Goal: Task Accomplishment & Management: Manage account settings

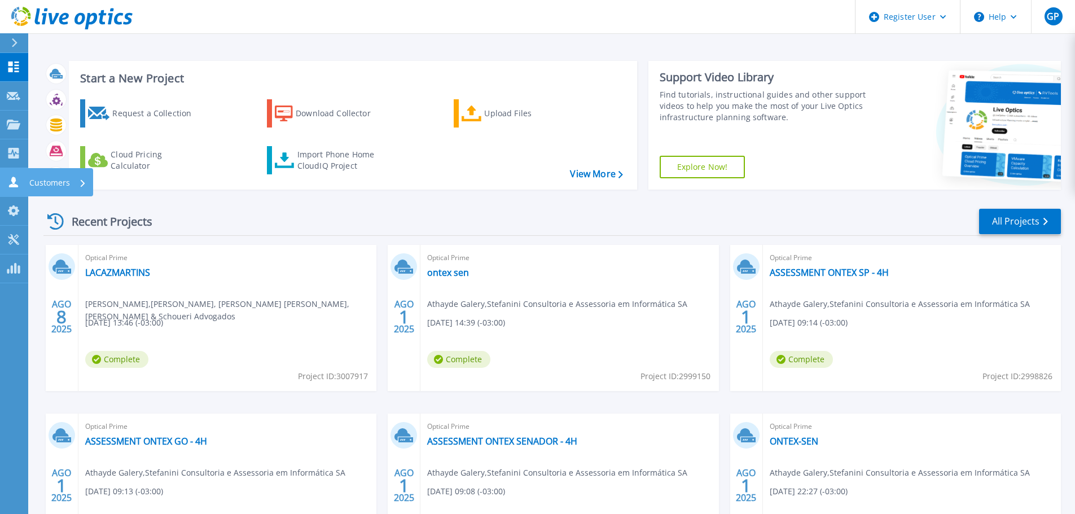
click at [9, 185] on icon at bounding box center [14, 182] width 14 height 11
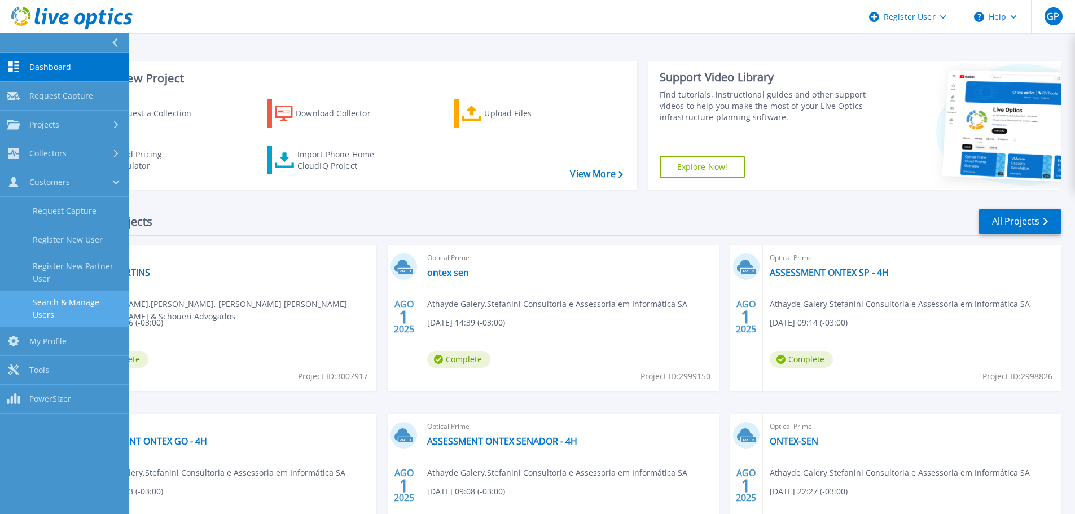
click at [59, 297] on link "Search & Manage Users" at bounding box center [64, 309] width 129 height 36
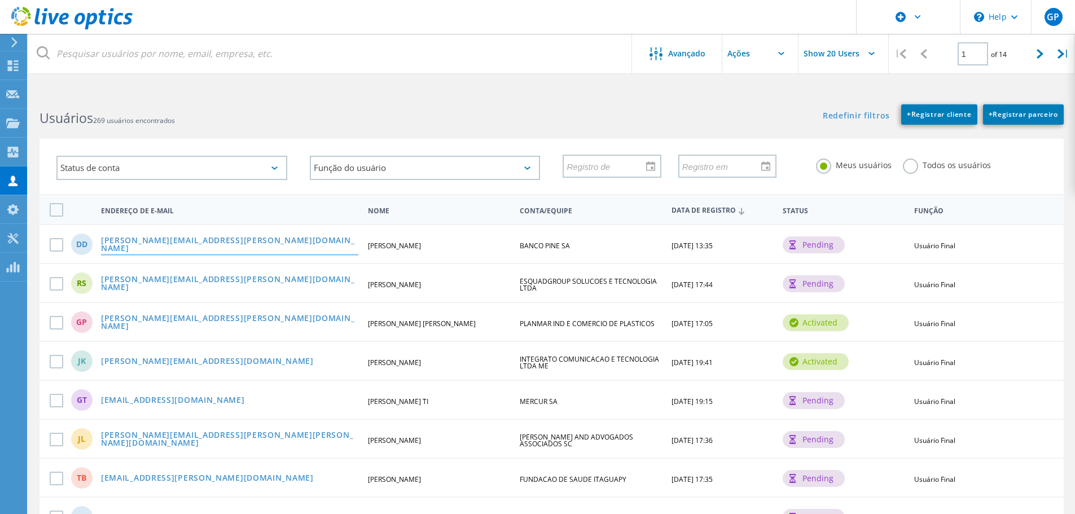
click at [143, 244] on link "Daniel.Diniz@pine.com" at bounding box center [229, 245] width 257 height 17
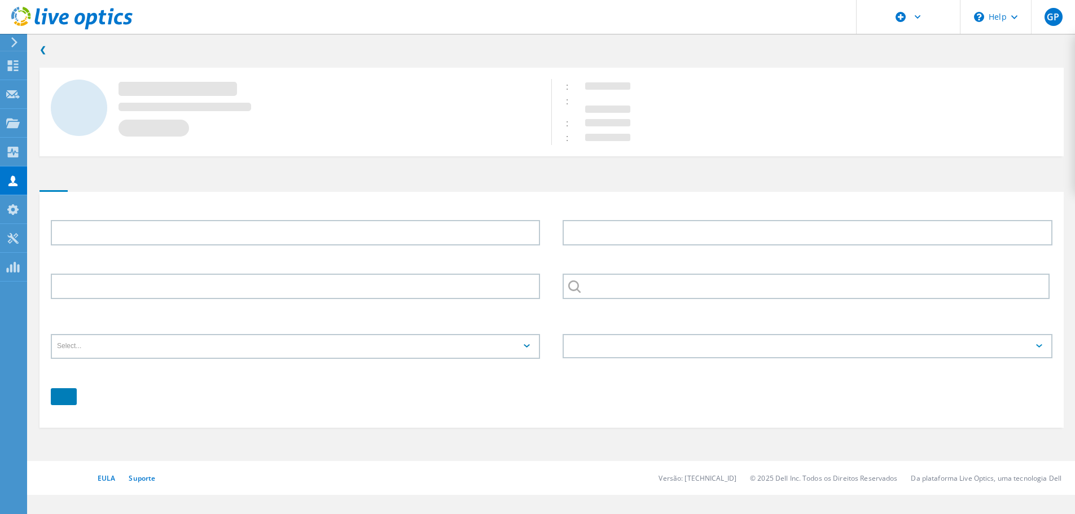
type input "Daniel"
type input "Diniz"
type input "BANCO PINE SA"
type input "Português"
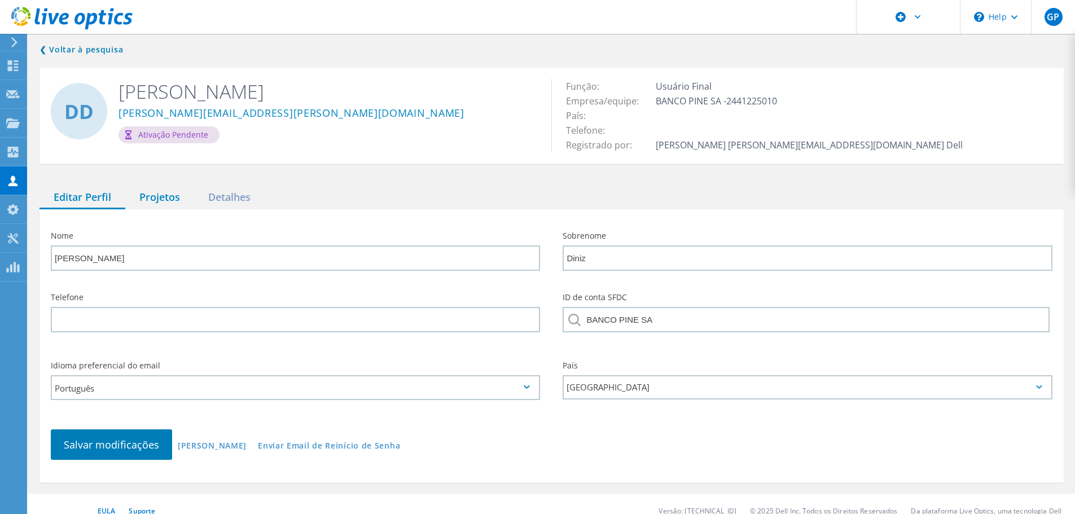
click at [153, 191] on div "Projetos" at bounding box center [159, 197] width 69 height 23
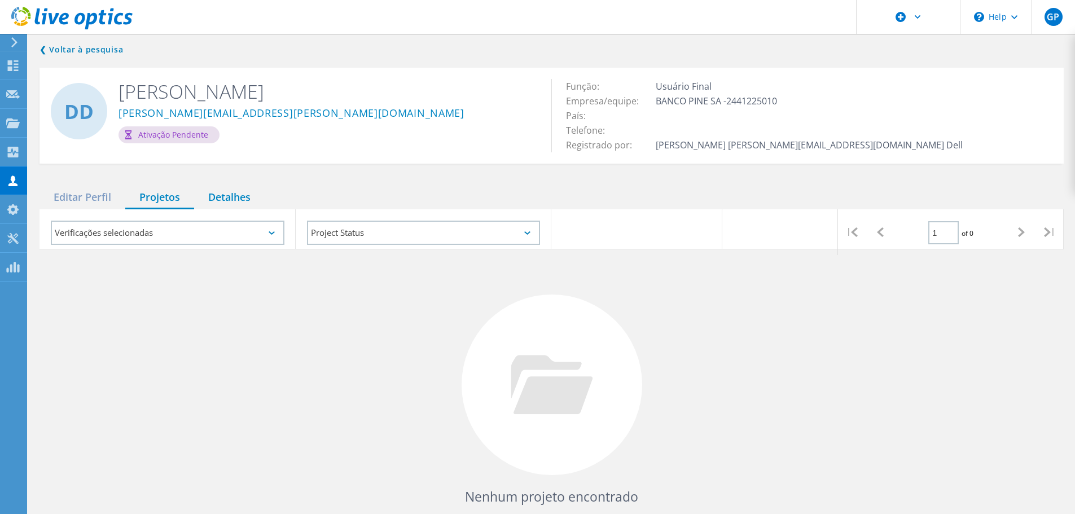
click at [226, 195] on div "Detalhes" at bounding box center [229, 197] width 71 height 23
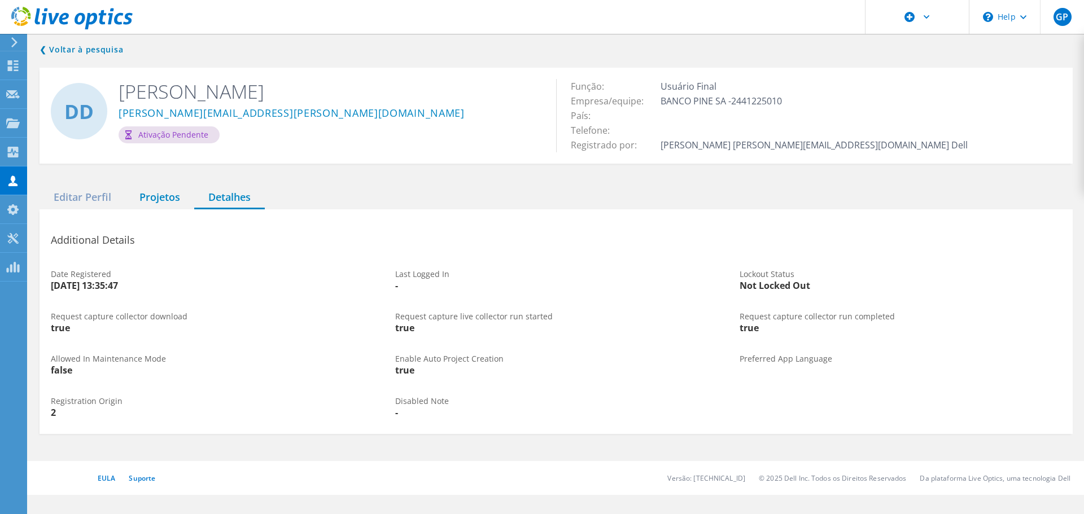
click at [151, 192] on div "Projetos" at bounding box center [159, 197] width 69 height 23
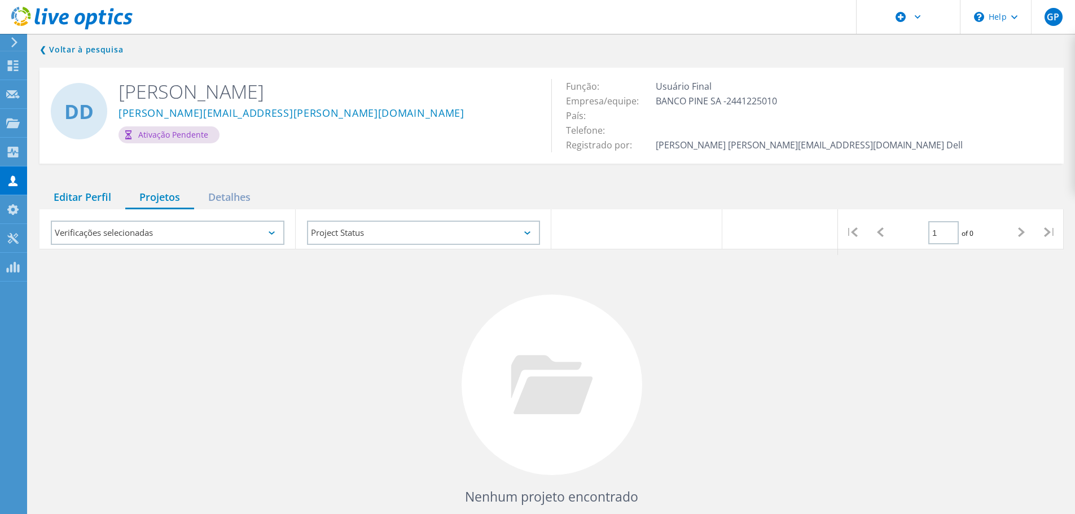
click at [86, 191] on div "Editar Perfil" at bounding box center [83, 197] width 86 height 23
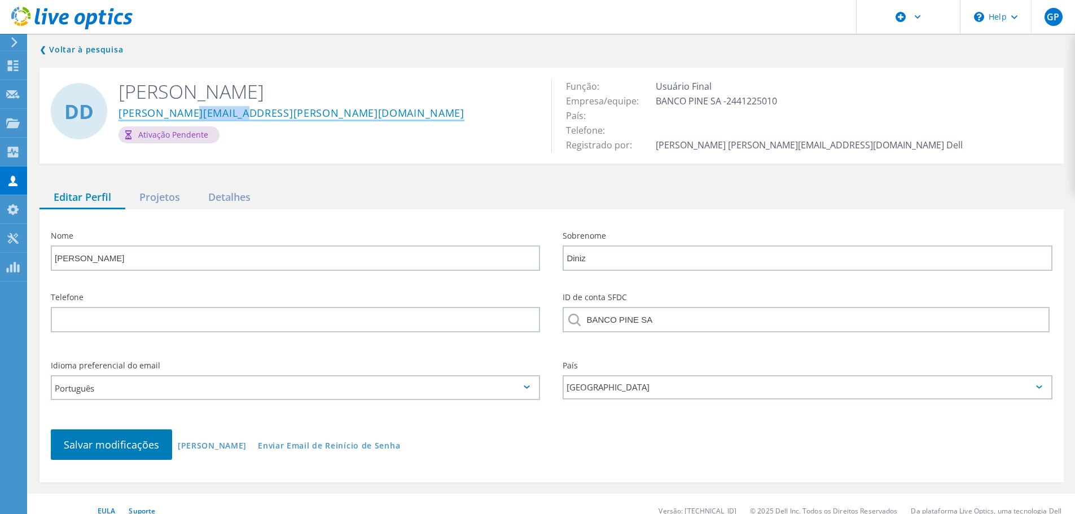
drag, startPoint x: 247, startPoint y: 110, endPoint x: 180, endPoint y: 111, distance: 67.7
click at [180, 111] on div "Daniel.Diniz@pine.com" at bounding box center [327, 115] width 416 height 23
copy link "@pine.com"
click at [143, 195] on div "Projetos" at bounding box center [159, 197] width 69 height 23
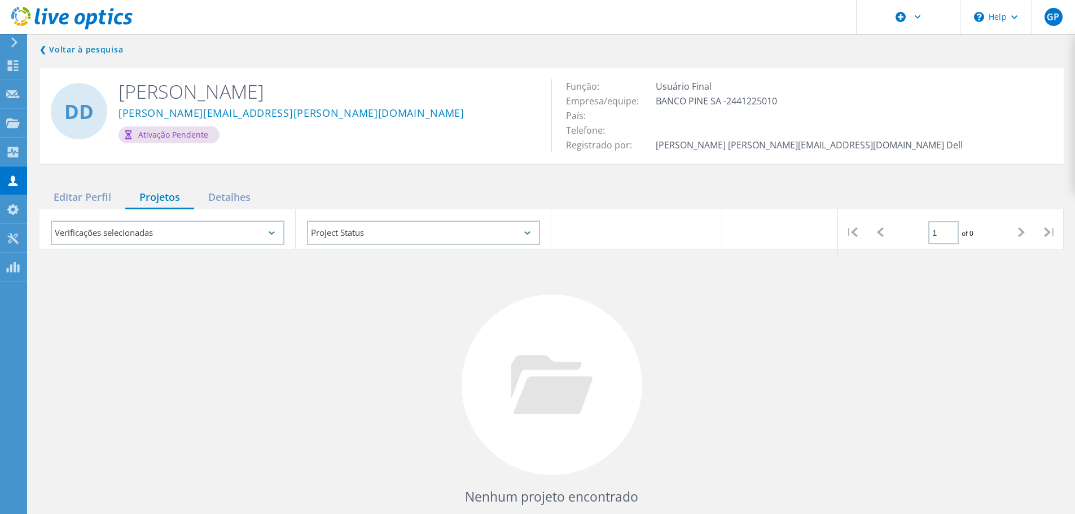
click at [385, 124] on div "Daniel.Diniz@pine.com" at bounding box center [327, 115] width 416 height 23
drag, startPoint x: 362, startPoint y: 78, endPoint x: 167, endPoint y: 2, distance: 210.0
click at [362, 78] on div "DD Daniel Diniz Daniel.Diniz@pine.com Ativação pendente" at bounding box center [296, 111] width 512 height 87
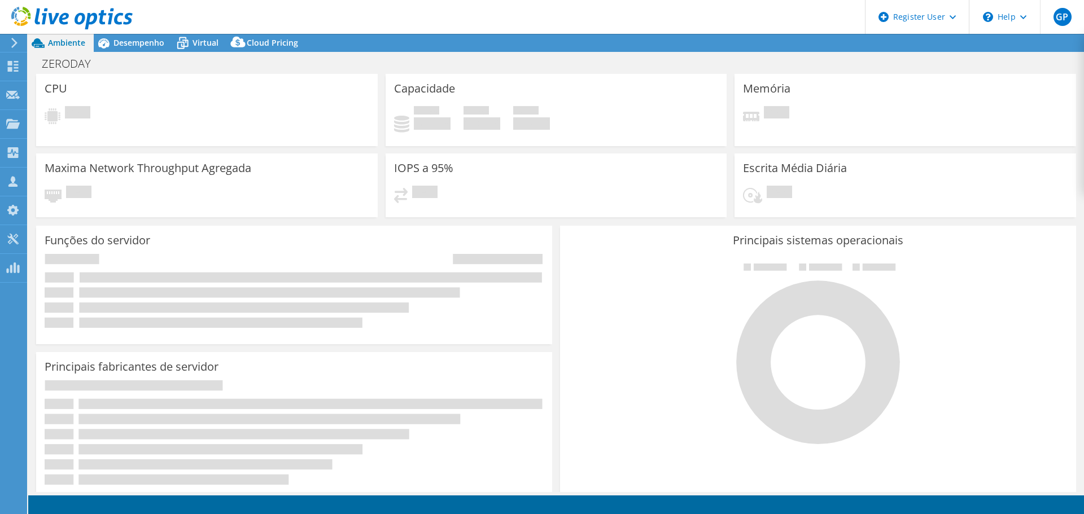
select select "USD"
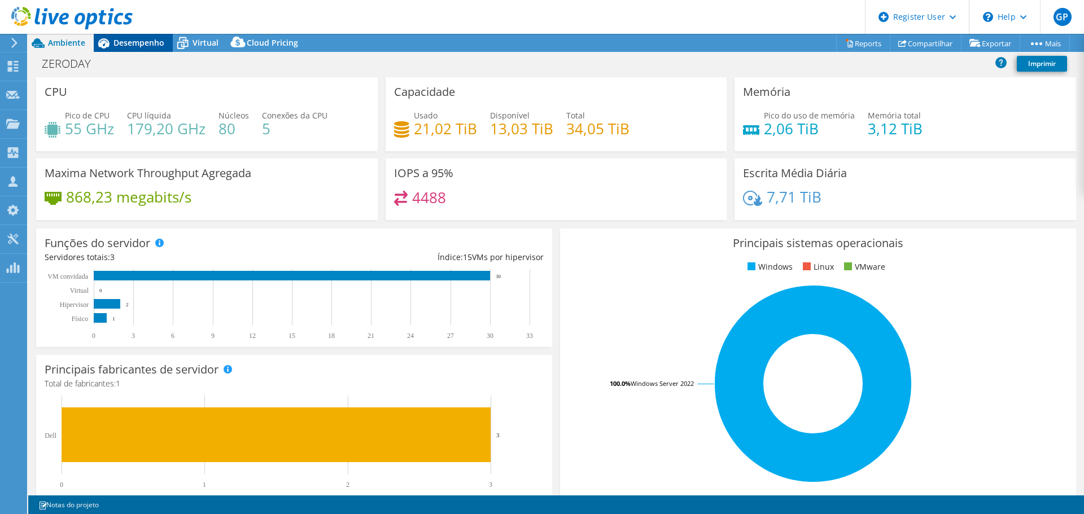
click at [143, 43] on span "Desempenho" at bounding box center [138, 42] width 51 height 11
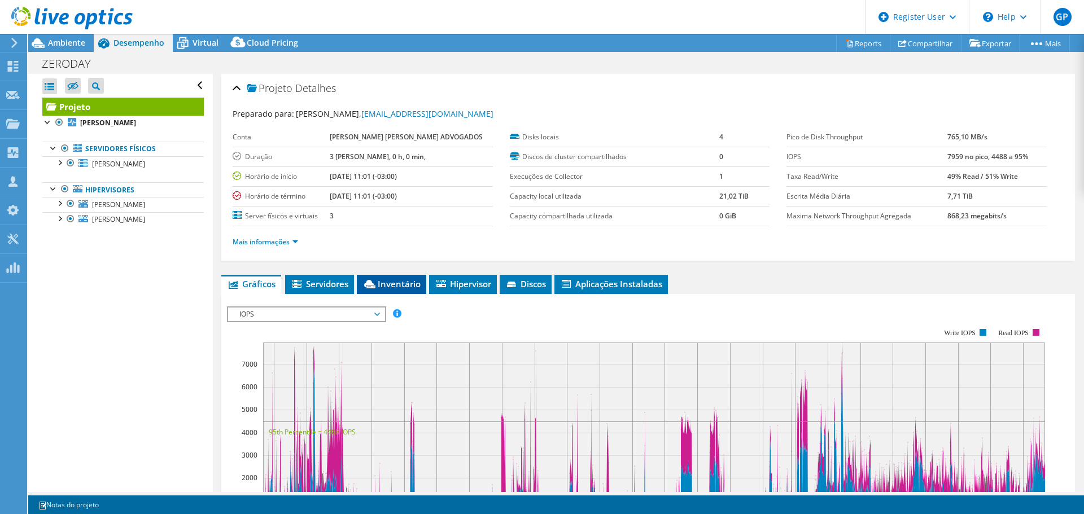
click at [406, 285] on span "Inventário" at bounding box center [391, 283] width 58 height 11
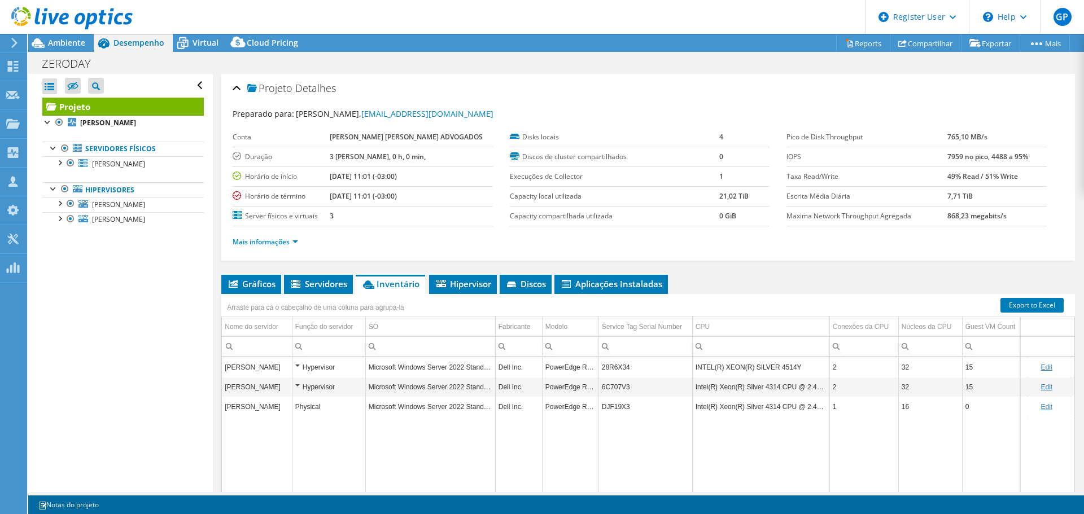
click at [622, 367] on td "28R6X34" at bounding box center [645, 367] width 94 height 20
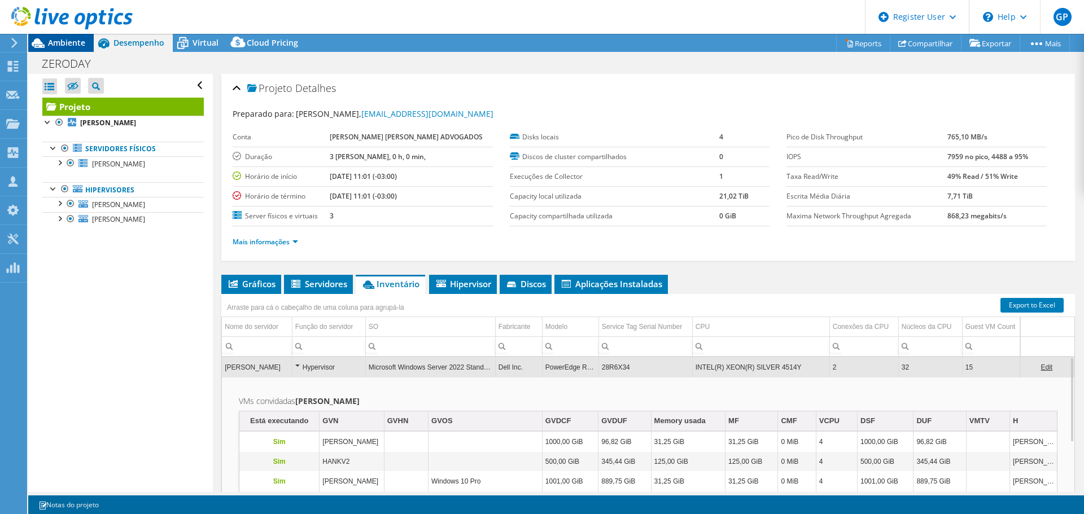
click at [69, 39] on span "Ambiente" at bounding box center [66, 42] width 37 height 11
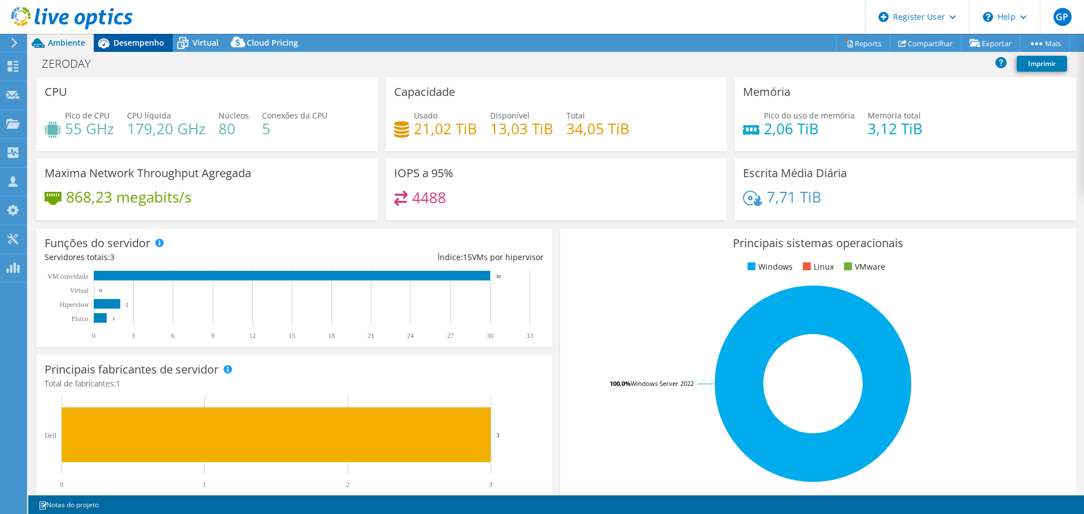
click at [142, 46] on span "Desempenho" at bounding box center [138, 42] width 51 height 11
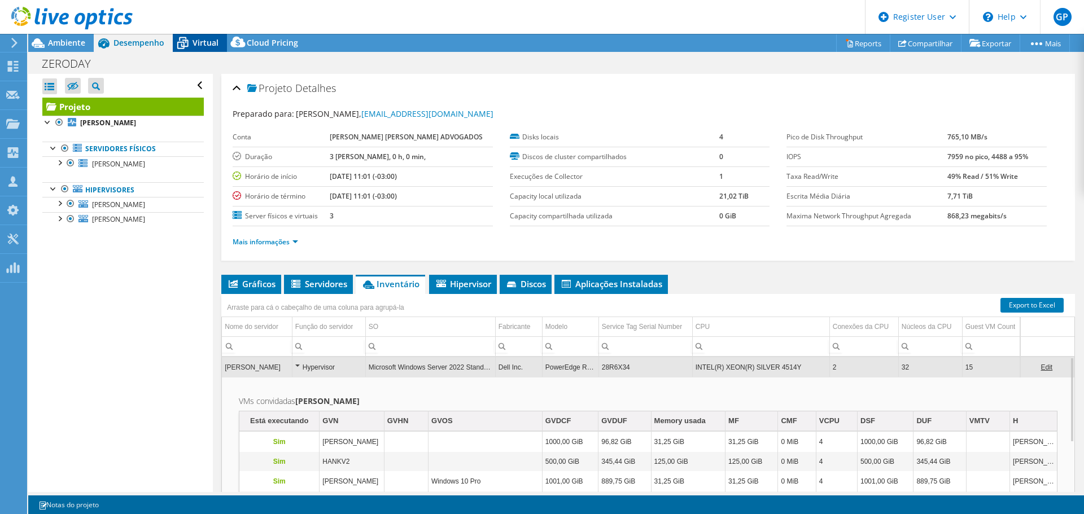
click at [191, 45] on icon at bounding box center [183, 43] width 20 height 20
